Goal: Navigation & Orientation: Find specific page/section

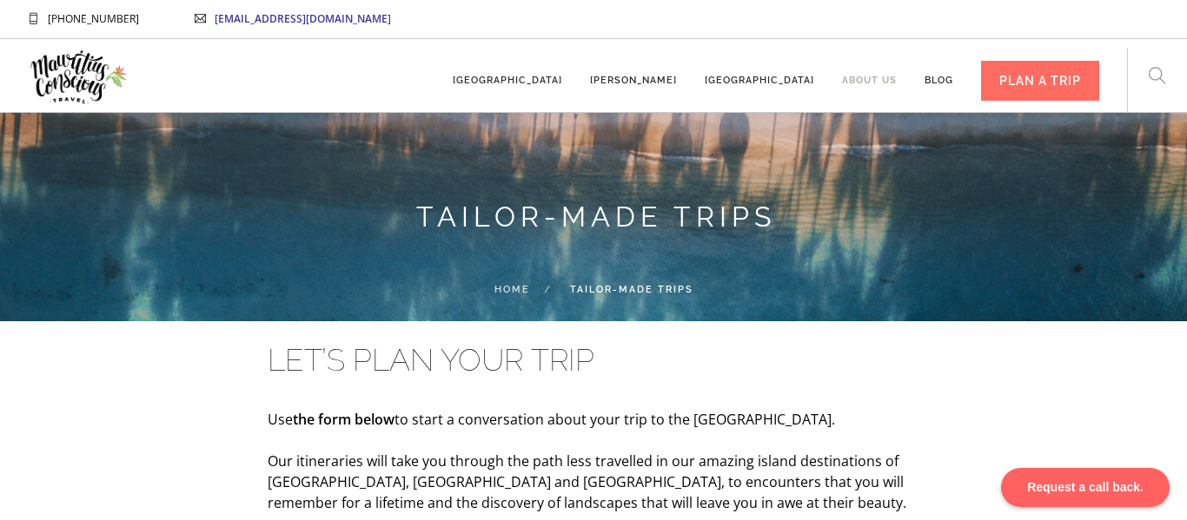
click at [855, 84] on link "About us" at bounding box center [869, 73] width 55 height 48
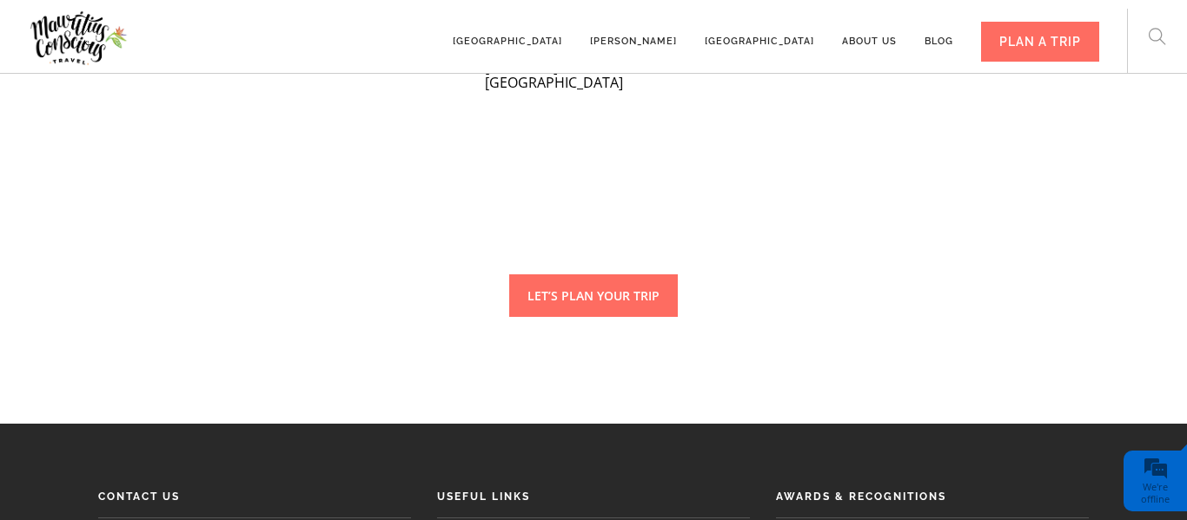
scroll to position [4546, 0]
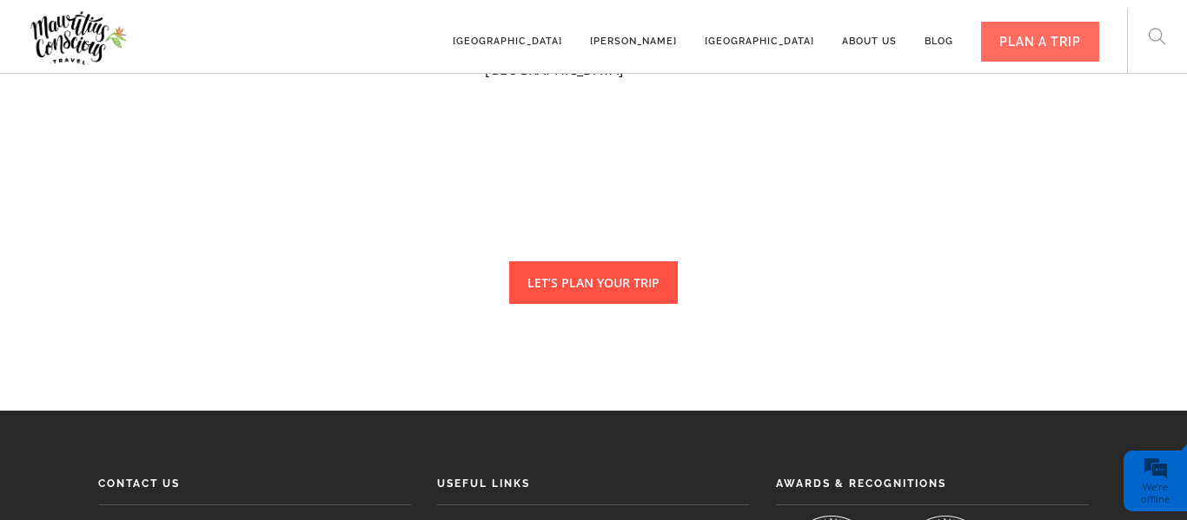
click at [537, 261] on link "LET’S PLAN YOUR TRIP" at bounding box center [593, 282] width 169 height 43
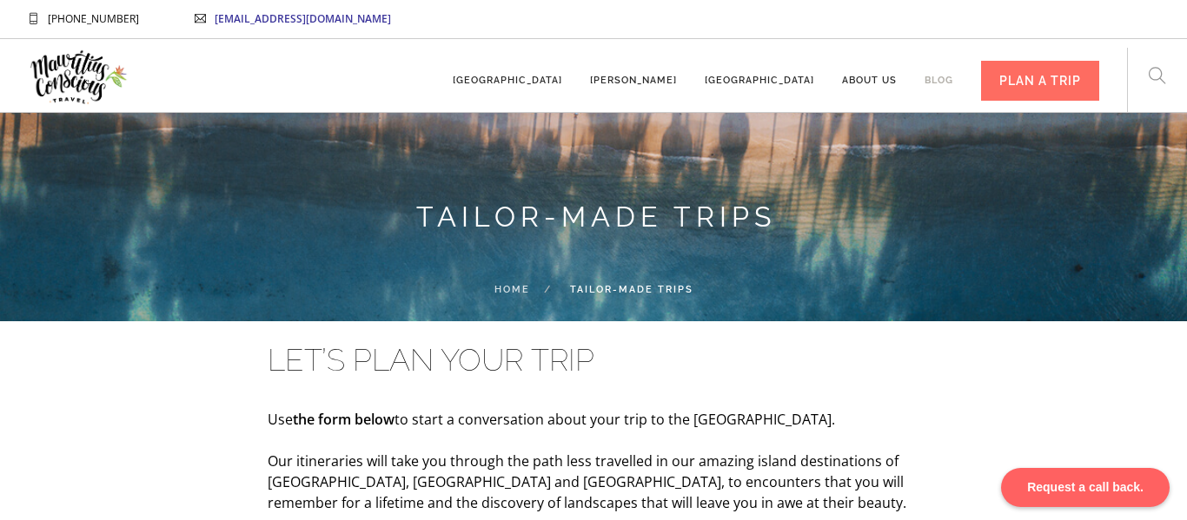
click at [939, 80] on link "Blog" at bounding box center [938, 73] width 29 height 48
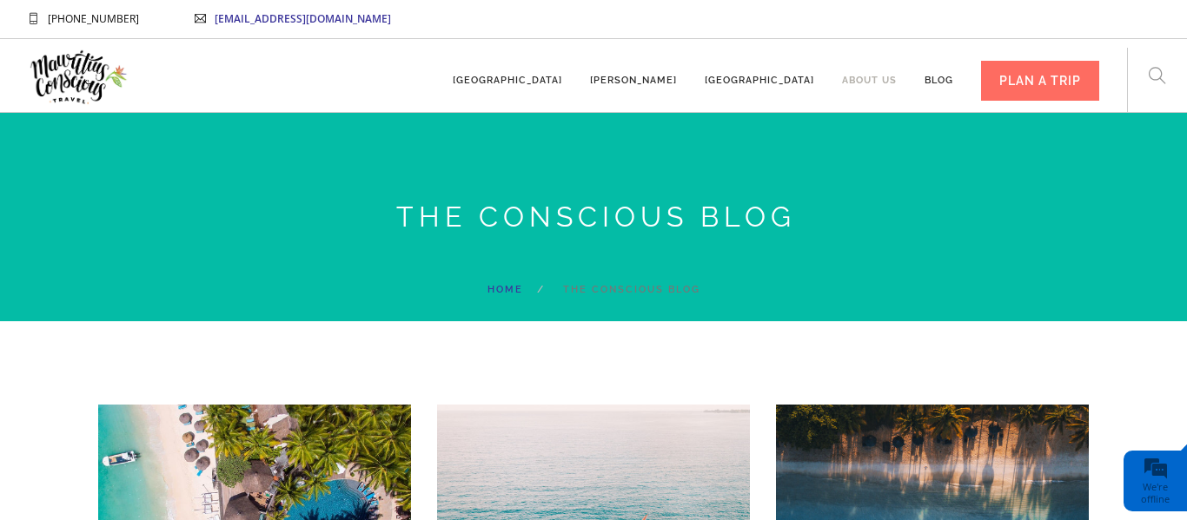
click at [886, 72] on link "About us" at bounding box center [869, 73] width 55 height 48
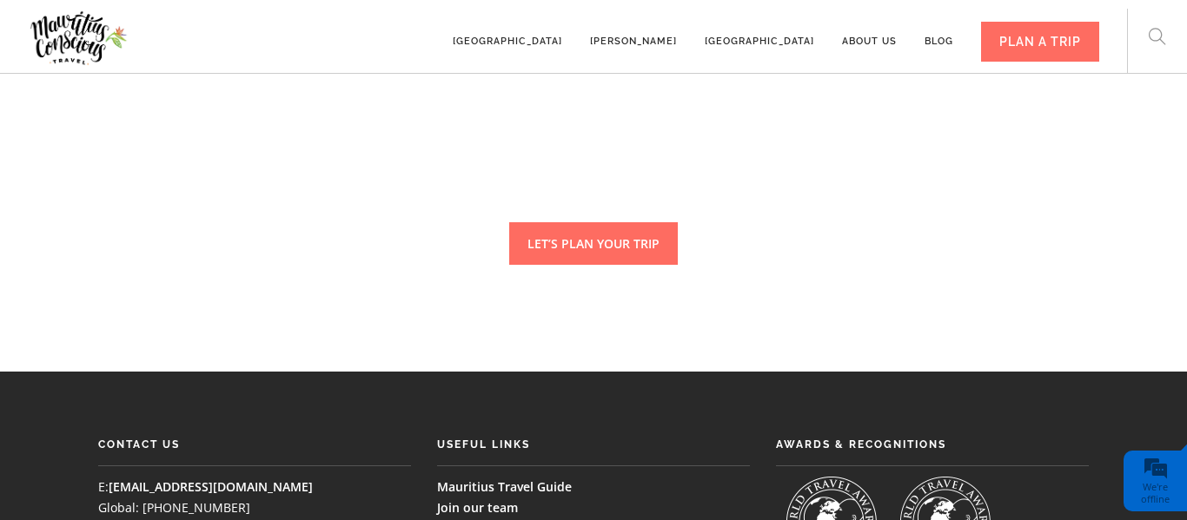
scroll to position [4546, 0]
